Goal: Task Accomplishment & Management: Use online tool/utility

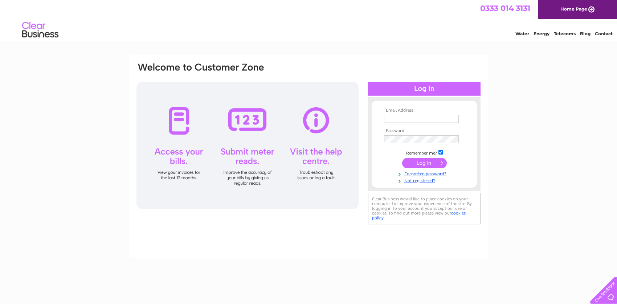
type input "hire@aimhireuk.co.uk"
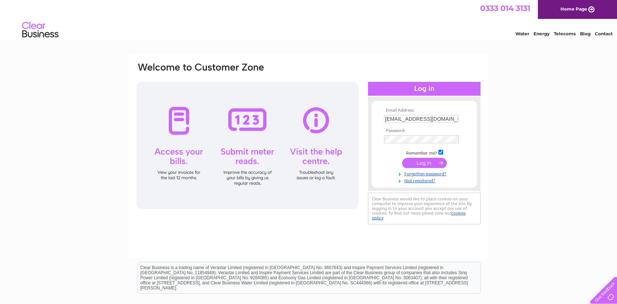
click at [424, 163] on input "submit" at bounding box center [424, 163] width 45 height 10
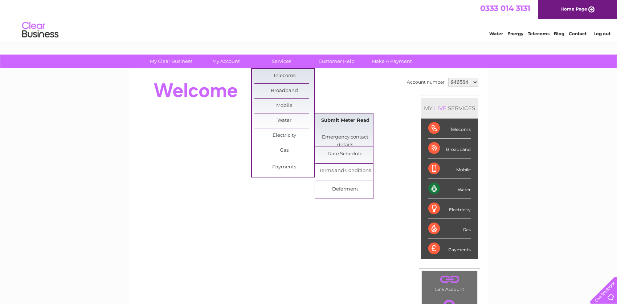
click at [355, 122] on link "Submit Meter Read" at bounding box center [346, 120] width 60 height 15
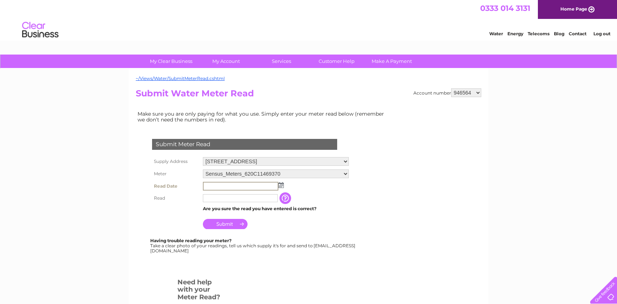
click at [231, 183] on input "text" at bounding box center [241, 186] width 76 height 9
click at [281, 183] on img at bounding box center [281, 185] width 5 height 6
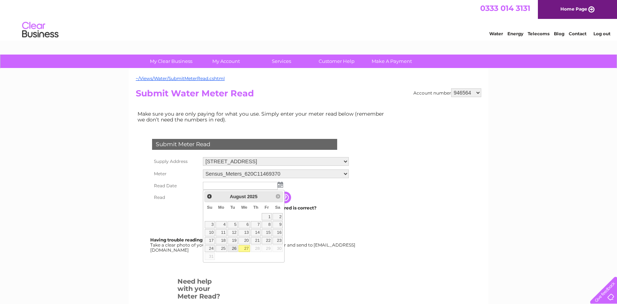
click at [233, 248] on link "26" at bounding box center [233, 248] width 10 height 7
type input "[DATE]"
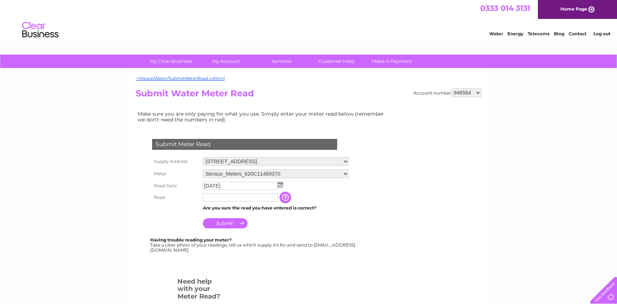
click at [223, 193] on input "text" at bounding box center [240, 197] width 75 height 8
type input "1333"
click at [226, 224] on input "Submit" at bounding box center [225, 224] width 45 height 10
